Goal: Task Accomplishment & Management: Manage account settings

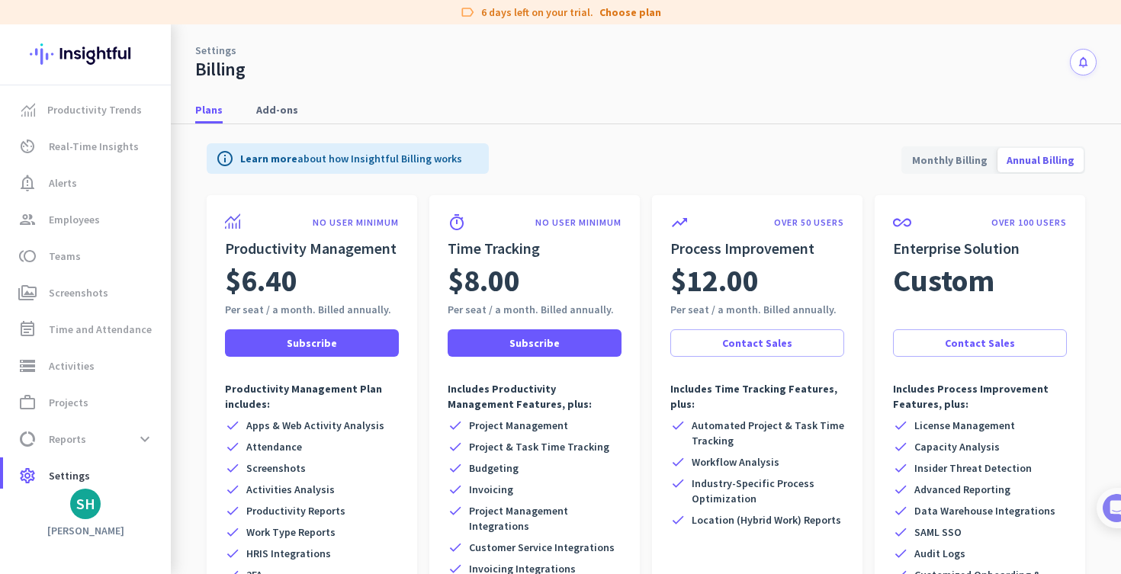
click at [81, 506] on div "SH" at bounding box center [85, 503] width 19 height 15
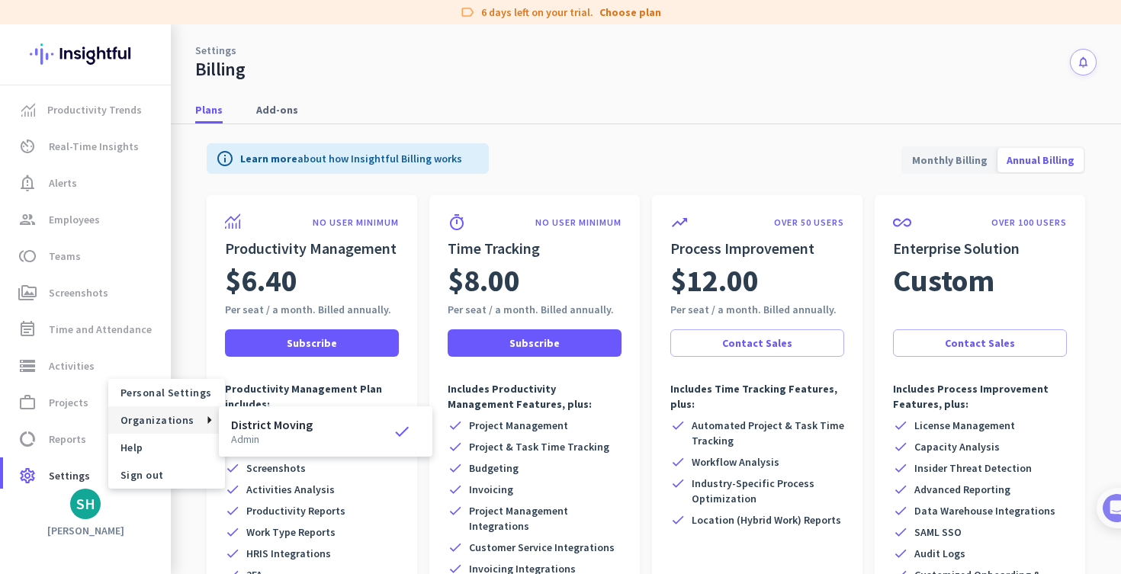
click at [178, 424] on span "Organizations" at bounding box center [157, 420] width 74 height 14
click at [276, 428] on h3 "District Moving" at bounding box center [272, 424] width 82 height 12
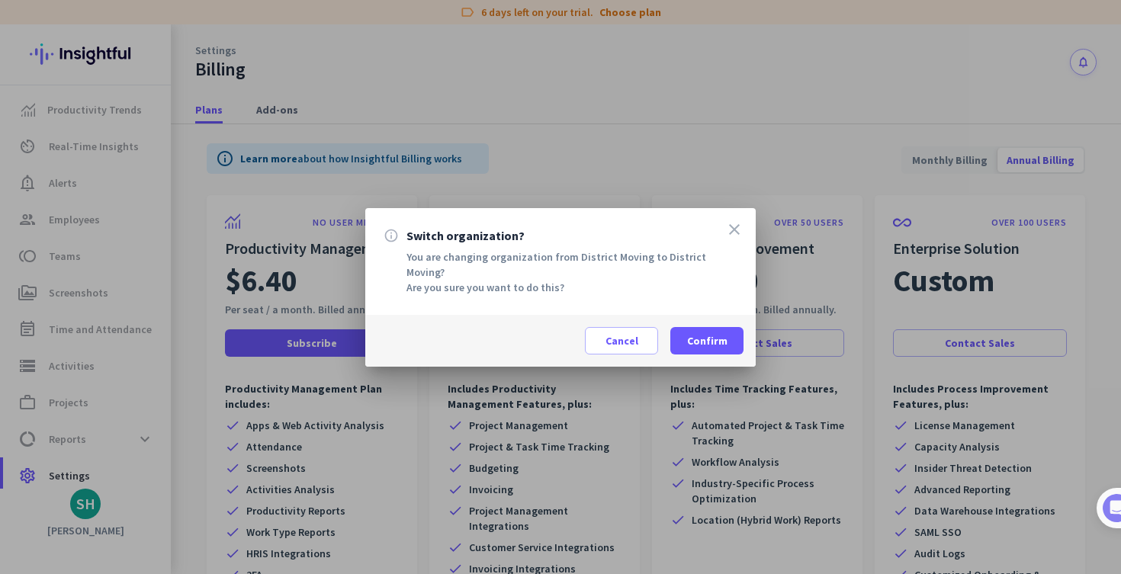
click at [730, 224] on icon "close" at bounding box center [734, 229] width 18 height 18
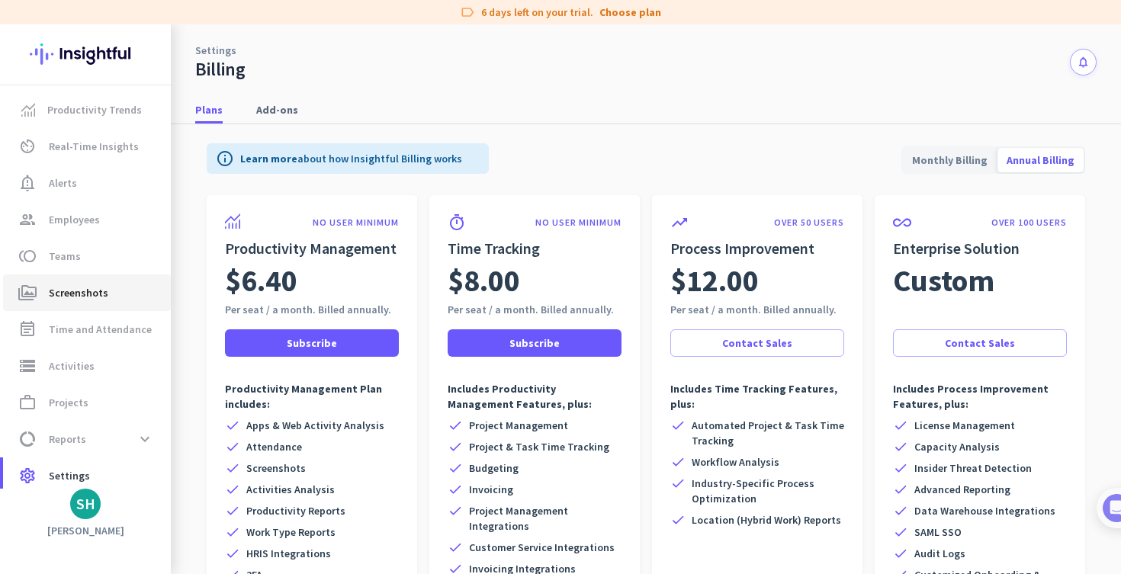
click at [66, 300] on span "Screenshots" at bounding box center [78, 293] width 59 height 18
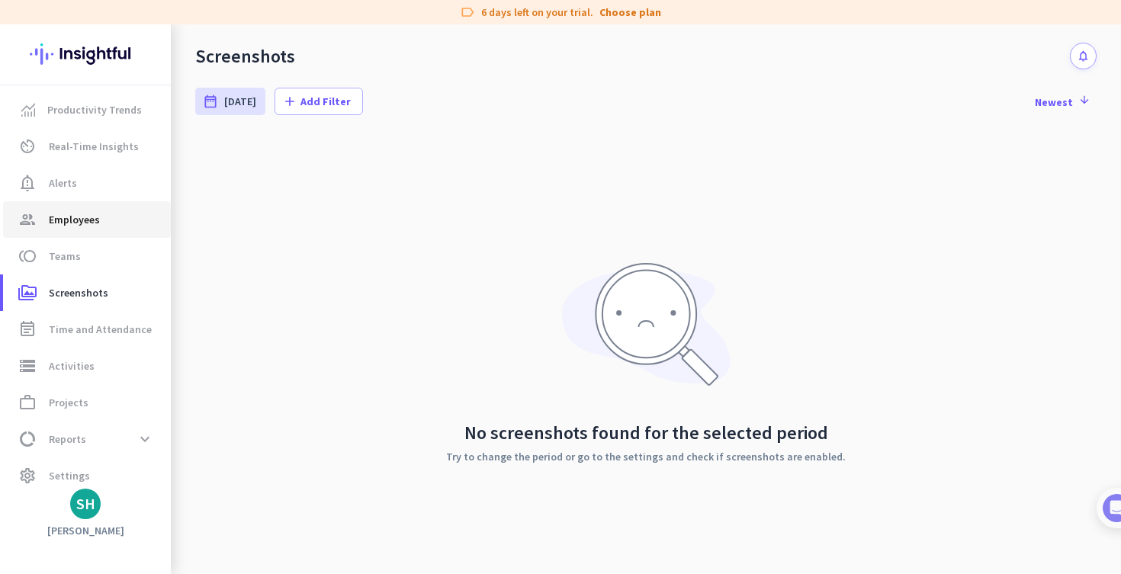
click at [75, 218] on span "Employees" at bounding box center [74, 219] width 51 height 18
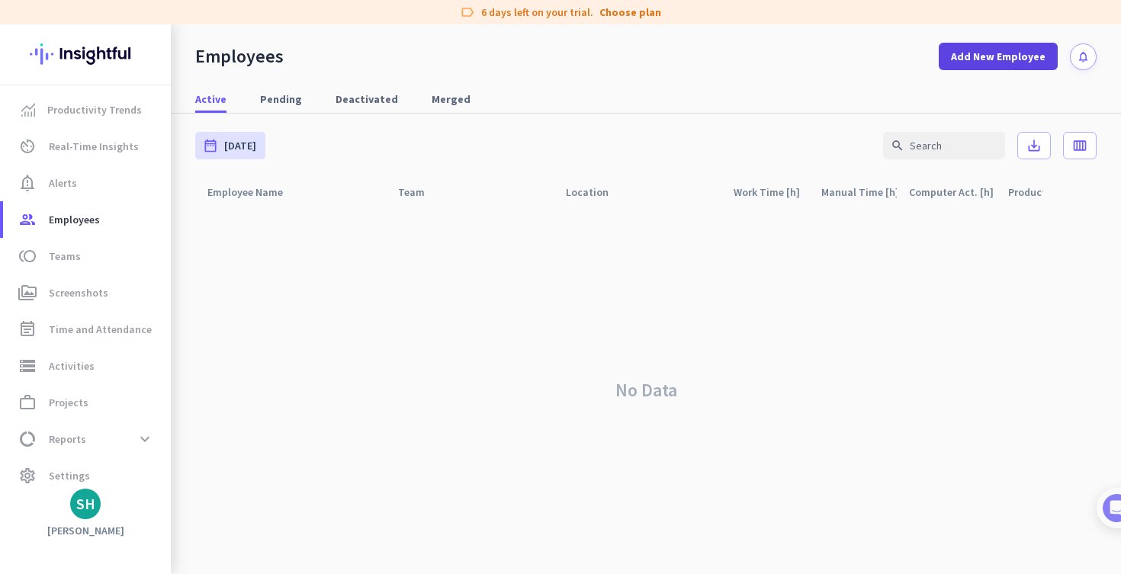
click at [1001, 63] on span "Add New Employee" at bounding box center [998, 56] width 95 height 15
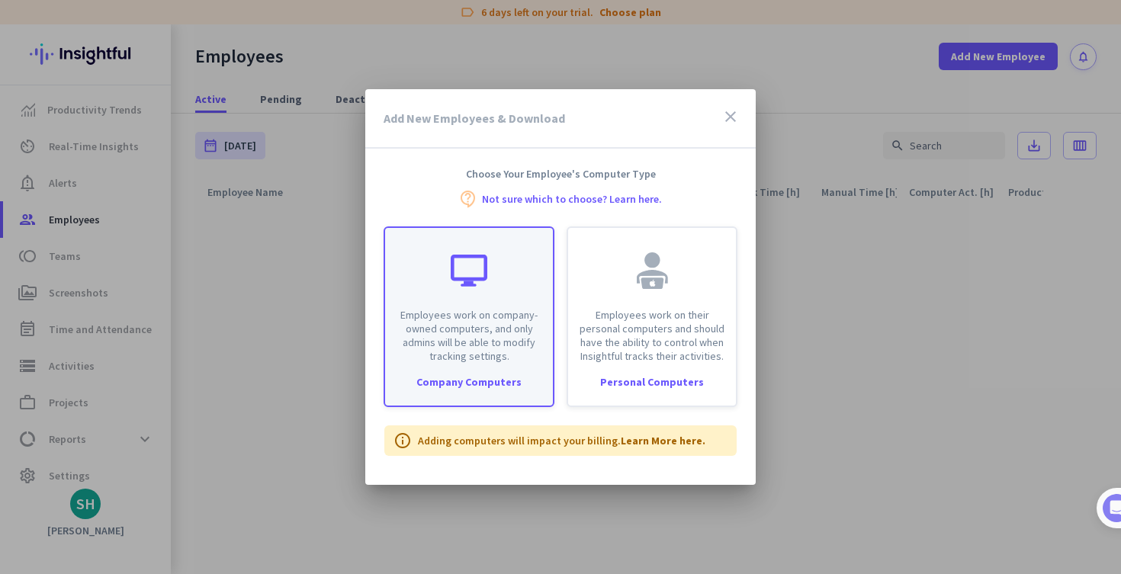
click at [495, 337] on p "Employees work on company-owned computers, and only admins will be able to modi…" at bounding box center [468, 335] width 149 height 55
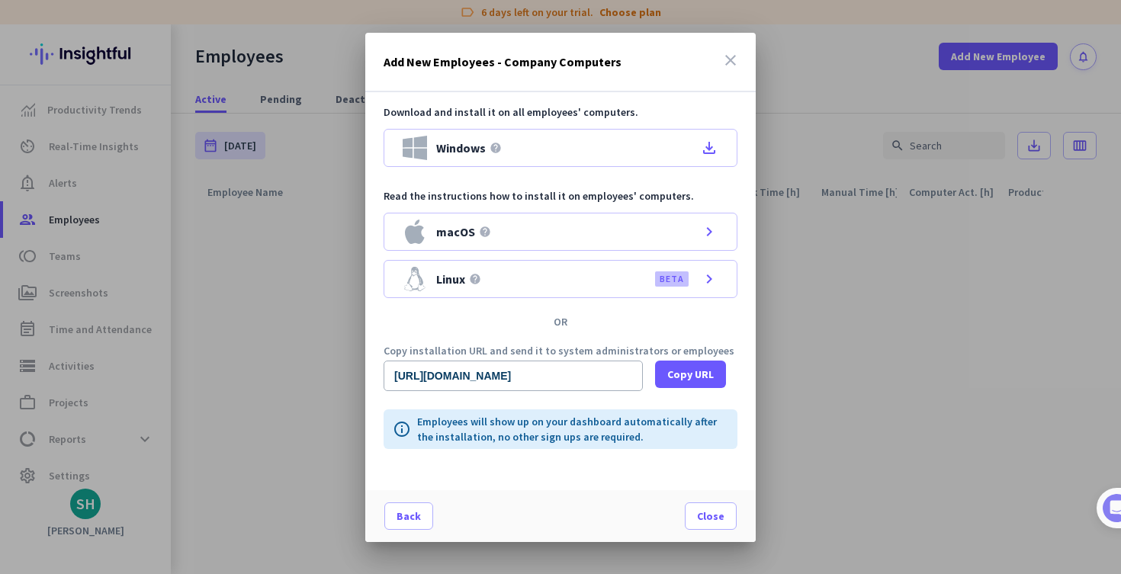
click at [729, 62] on icon "close" at bounding box center [730, 60] width 18 height 18
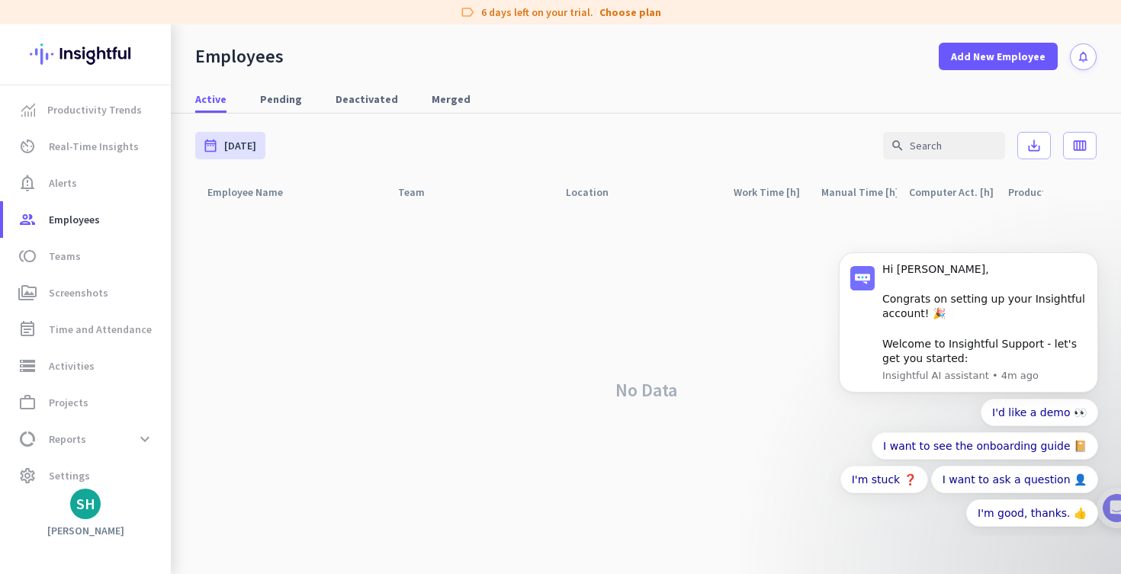
click at [1085, 244] on html "Hi [PERSON_NAME], Congrats on setting up your Insightful account! 🎉 Welcome to …" at bounding box center [968, 389] width 305 height 294
click at [1095, 266] on button "Dismiss notification" at bounding box center [1093, 257] width 20 height 20
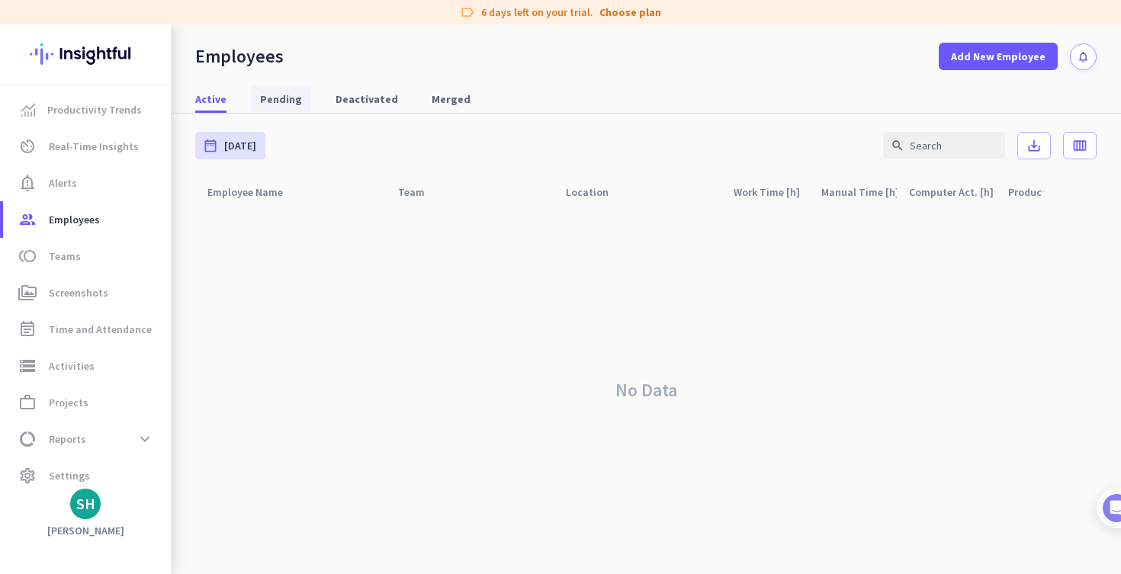
click at [274, 98] on span "Pending" at bounding box center [281, 98] width 42 height 15
click at [207, 95] on span "Active" at bounding box center [210, 98] width 31 height 15
click at [1068, 233] on span at bounding box center [1073, 230] width 37 height 37
click at [1068, 233] on div at bounding box center [560, 287] width 1121 height 574
click at [75, 377] on link "storage Activities" at bounding box center [87, 366] width 168 height 37
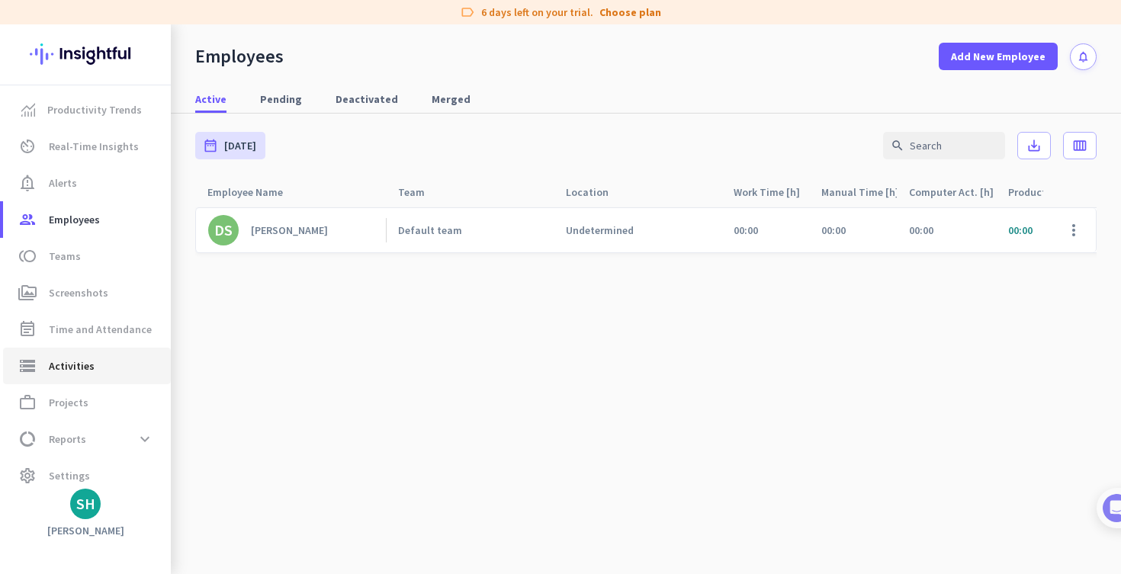
type input "[DATE]"
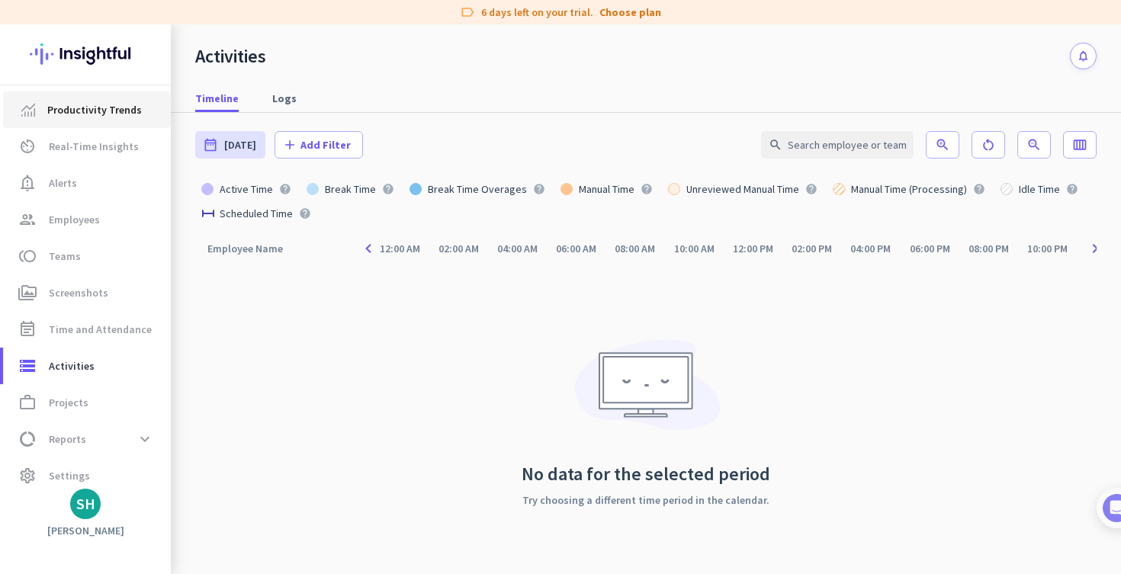
click at [82, 112] on span "Productivity Trends" at bounding box center [94, 110] width 95 height 18
type input "[DATE] - [DATE]"
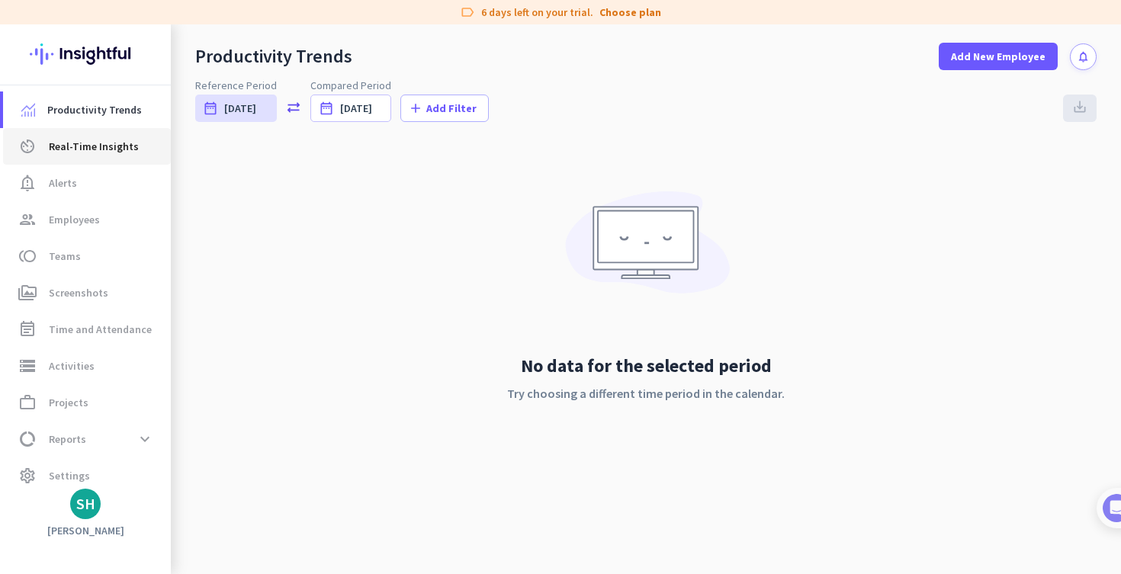
click at [73, 153] on span "Real-Time Insights" at bounding box center [94, 146] width 90 height 18
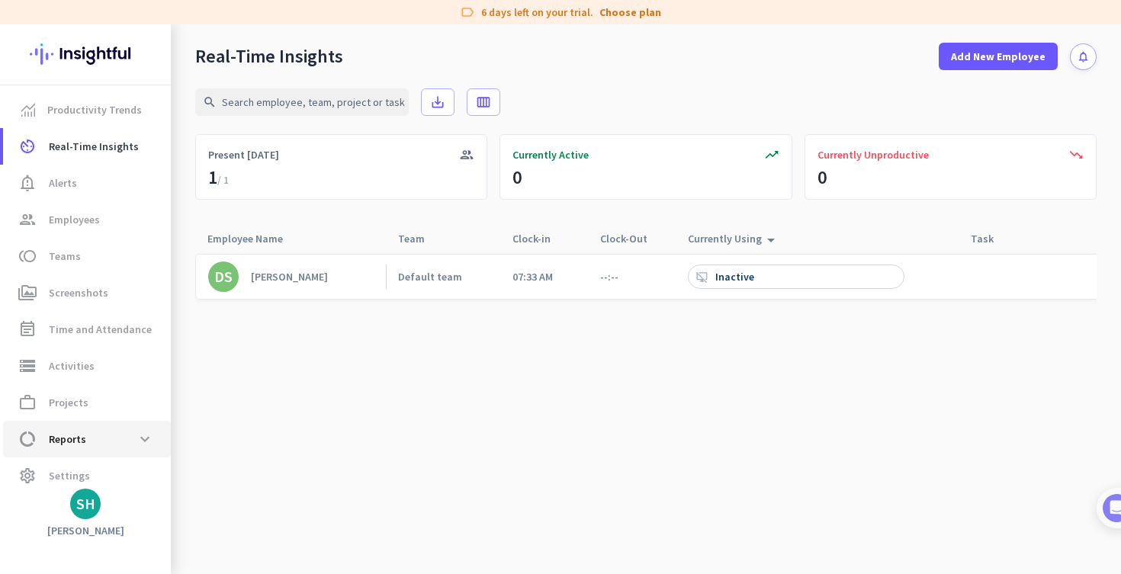
scroll to position [11, 0]
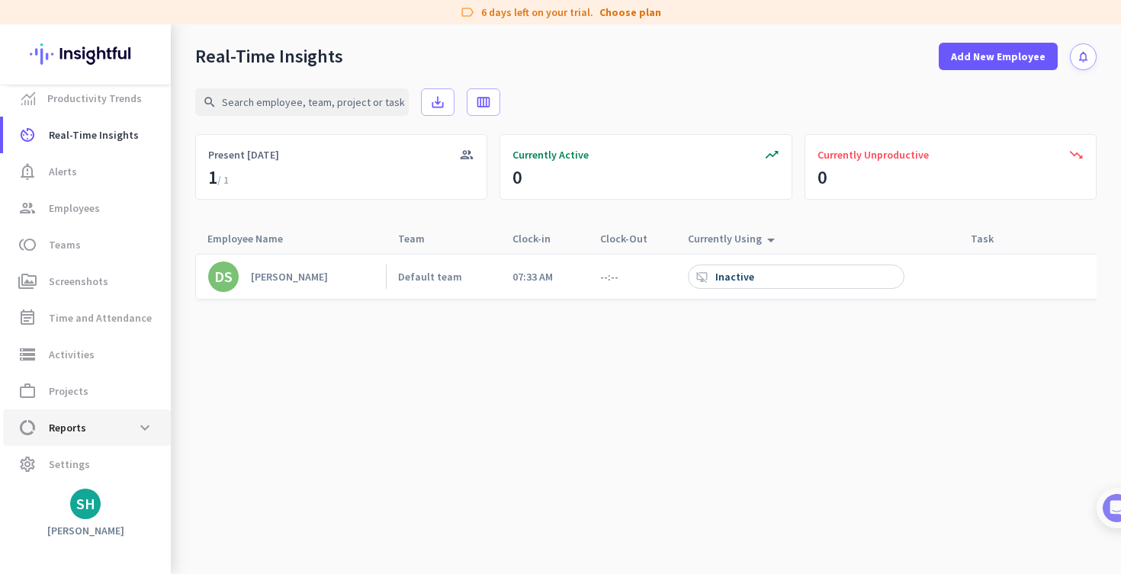
click at [101, 431] on span "data_usage Reports expand_more" at bounding box center [86, 427] width 143 height 27
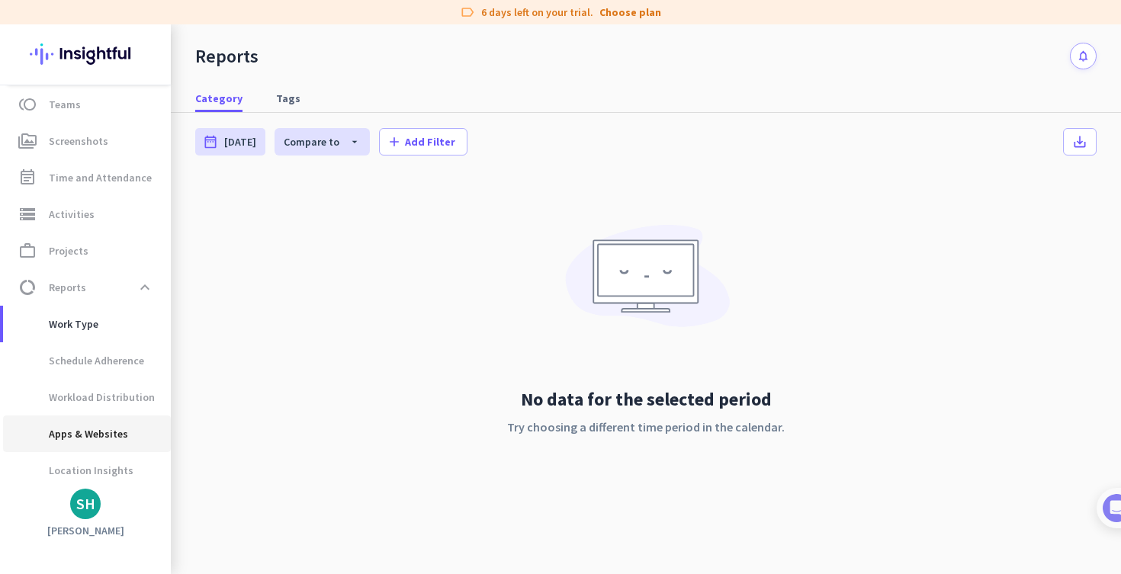
scroll to position [194, 0]
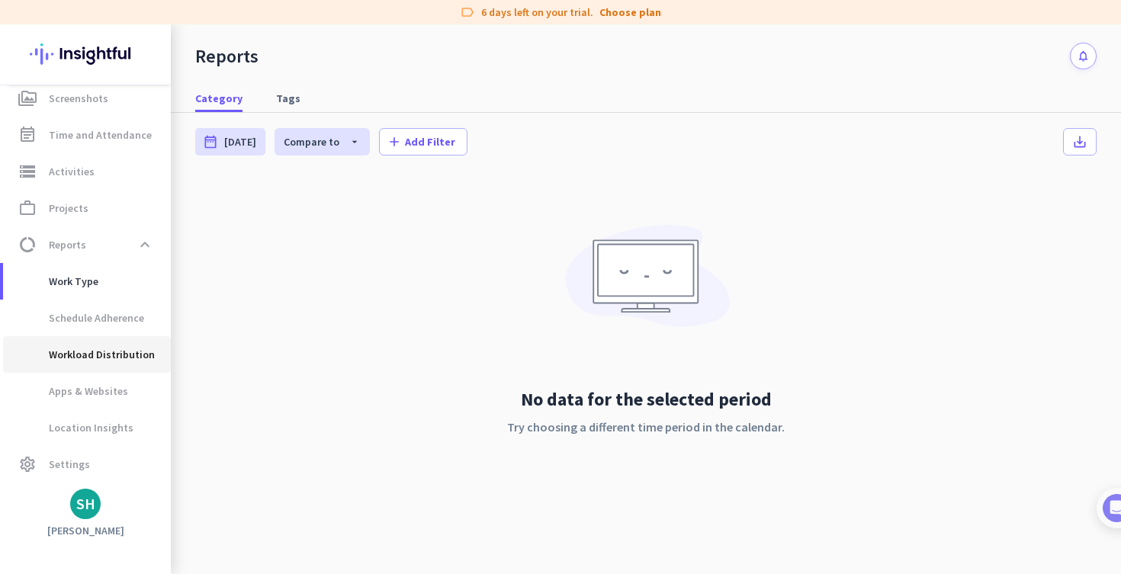
click at [87, 359] on span "Workload Distribution" at bounding box center [84, 354] width 139 height 37
